Goal: Check status

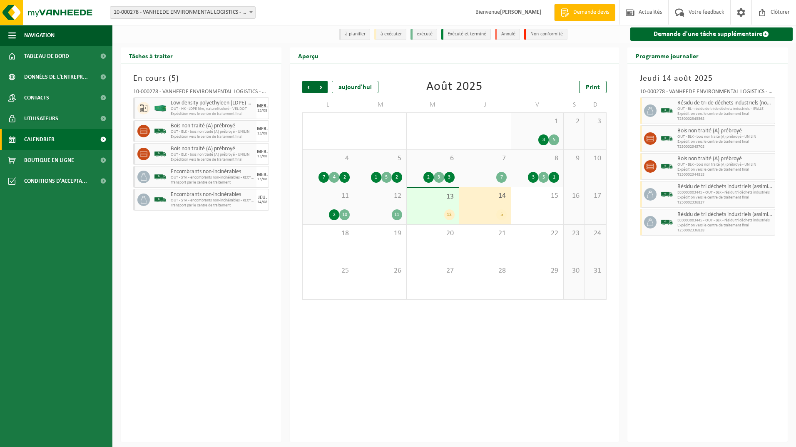
click at [182, 252] on div "En cours ( 5 ) 10-000278 - VANHEEDE ENVIRONMENTAL LOGISTICS - QUEVY - QUÉVY-LE-…" at bounding box center [201, 253] width 161 height 378
click at [47, 56] on span "Tableau de bord" at bounding box center [46, 56] width 45 height 21
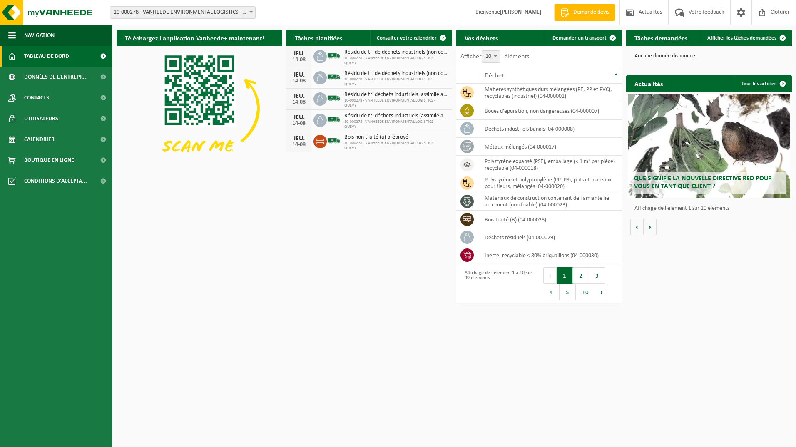
click at [251, 11] on span at bounding box center [251, 12] width 8 height 11
click at [645, 40] on h2 "Tâches demandées" at bounding box center [661, 38] width 70 height 16
click at [120, 116] on img at bounding box center [200, 108] width 166 height 124
click at [42, 136] on span "Calendrier" at bounding box center [39, 139] width 30 height 21
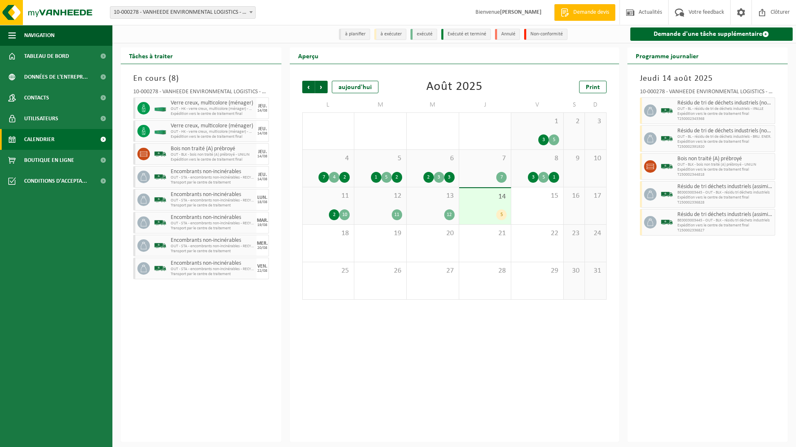
click at [125, 89] on div "En cours ( 8 ) 10-000278 - VANHEEDE ENVIRONMENTAL LOGISTICS - QUEVY - QUÉVY-LE-…" at bounding box center [201, 253] width 161 height 378
